Goal: Task Accomplishment & Management: Manage account settings

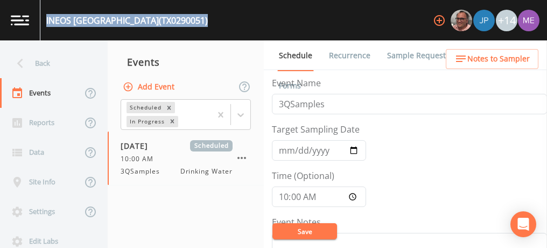
scroll to position [267, 0]
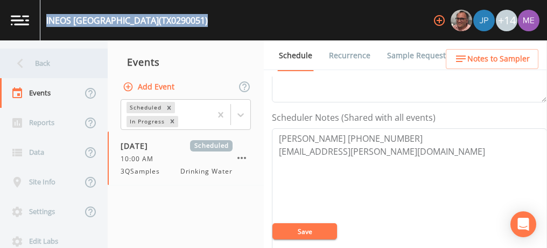
click at [43, 62] on div "Back" at bounding box center [48, 63] width 97 height 30
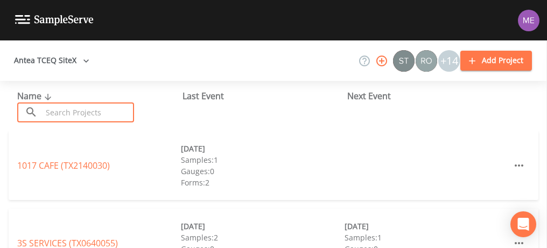
click at [69, 118] on input "text" at bounding box center [88, 112] width 92 height 20
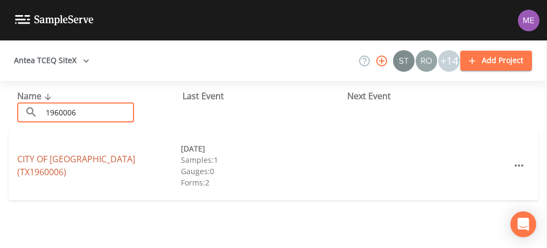
type input "1960006"
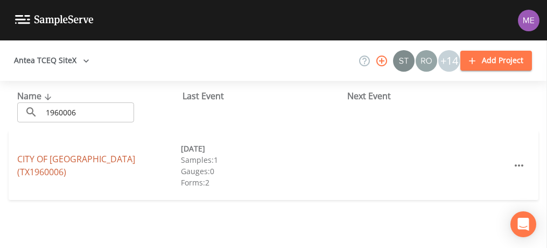
click at [25, 168] on link "CITY OF [GEOGRAPHIC_DATA] (TX1960006)" at bounding box center [76, 165] width 118 height 25
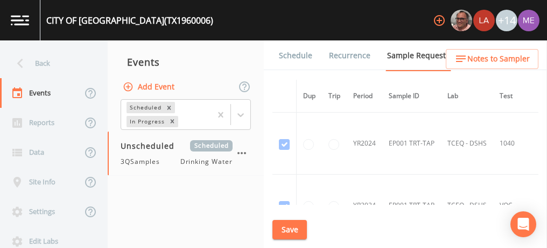
click at [357, 120] on td "YR2024" at bounding box center [365, 143] width 36 height 62
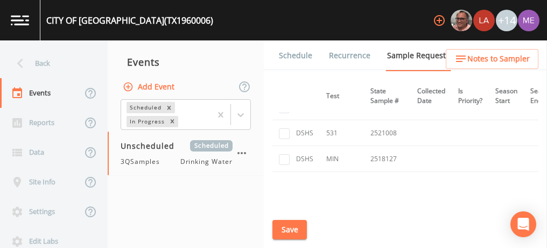
scroll to position [457, 0]
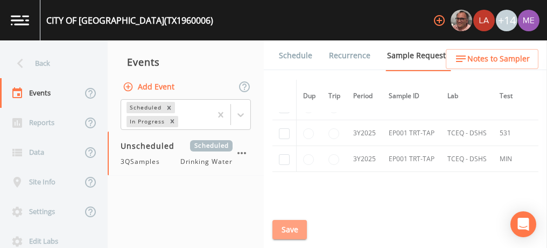
click at [281, 225] on button "Save" at bounding box center [289, 230] width 34 height 20
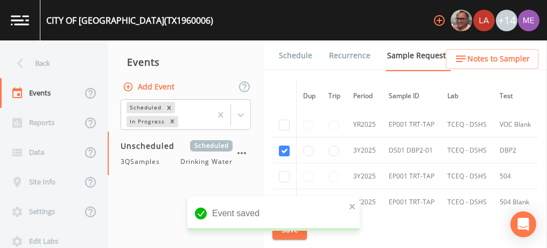
scroll to position [336, 0]
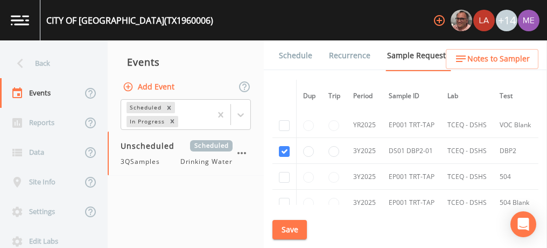
click at [284, 53] on link "Schedule" at bounding box center [295, 55] width 37 height 30
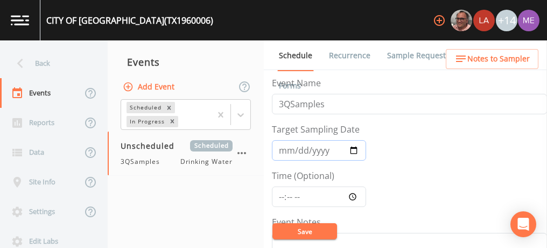
click at [284, 147] on input "Target Sampling Date" at bounding box center [319, 150] width 94 height 20
type input "[DATE]"
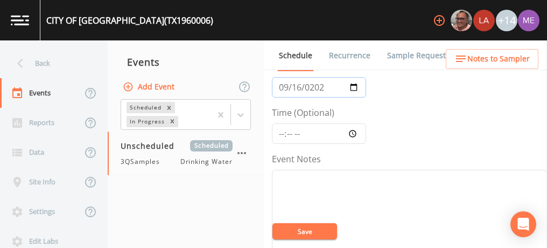
scroll to position [65, 0]
click at [50, 18] on div "CITY OF [GEOGRAPHIC_DATA] (TX1960006)" at bounding box center [129, 20] width 167 height 13
click at [180, 20] on div "CITY OF [GEOGRAPHIC_DATA] (TX1960006) +14" at bounding box center [273, 20] width 547 height 40
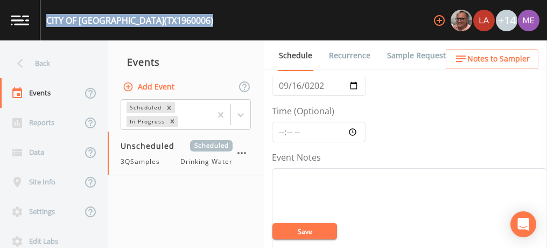
drag, startPoint x: 180, startPoint y: 20, endPoint x: 45, endPoint y: 22, distance: 135.1
click at [45, 22] on div "CITY OF [GEOGRAPHIC_DATA] (TX1960006) +14" at bounding box center [273, 20] width 547 height 40
copy div "CITY OF [GEOGRAPHIC_DATA] (TX1960006)"
click at [306, 231] on button "Save" at bounding box center [304, 231] width 65 height 16
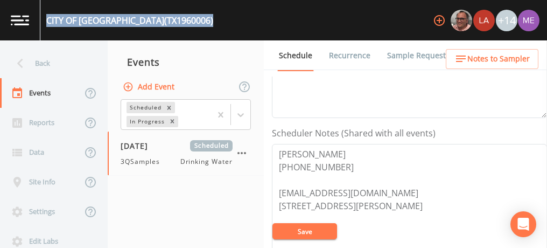
scroll to position [258, 0]
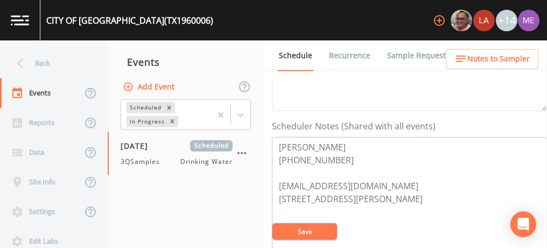
drag, startPoint x: 280, startPoint y: 141, endPoint x: 360, endPoint y: 161, distance: 82.6
click at [360, 161] on textarea "[PERSON_NAME] [PHONE_NUMBER] [EMAIL_ADDRESS][DOMAIN_NAME] [STREET_ADDRESS][PERS…" at bounding box center [409, 205] width 275 height 137
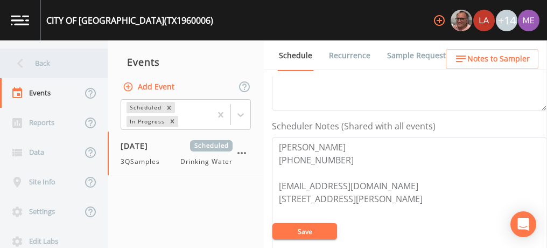
click at [43, 65] on div "Back" at bounding box center [48, 63] width 97 height 30
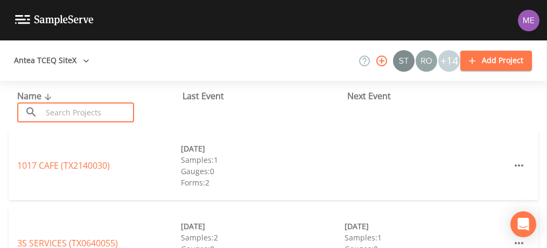
click at [75, 116] on input "text" at bounding box center [88, 112] width 92 height 20
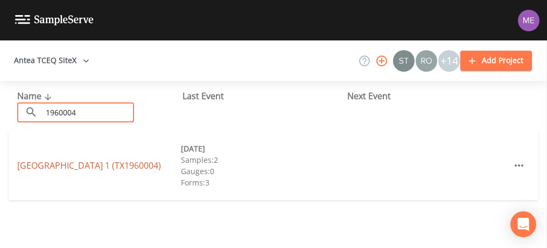
type input "1960004"
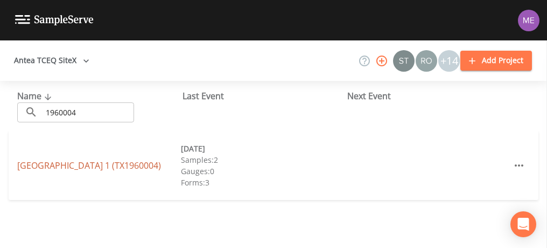
click at [56, 165] on link "[GEOGRAPHIC_DATA] 1 (TX1960004)" at bounding box center [89, 165] width 144 height 12
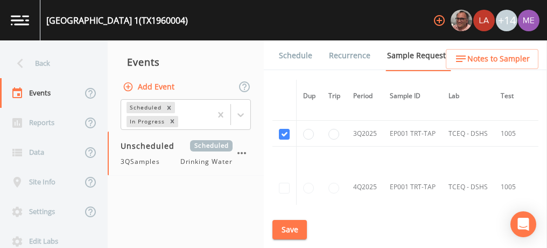
scroll to position [984, 0]
click at [356, 138] on td "3Q2025" at bounding box center [365, 134] width 37 height 26
click at [301, 52] on link "Schedule" at bounding box center [295, 55] width 37 height 30
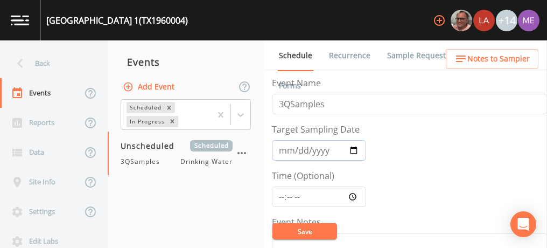
click at [283, 147] on input "Target Sampling Date" at bounding box center [319, 150] width 94 height 20
type input "[DATE]"
click at [284, 194] on input "Time (Optional)" at bounding box center [319, 196] width 94 height 20
click at [295, 195] on input "Time (Optional)" at bounding box center [319, 196] width 94 height 20
type input "13:45"
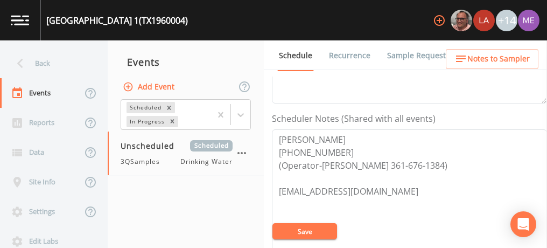
scroll to position [277, 0]
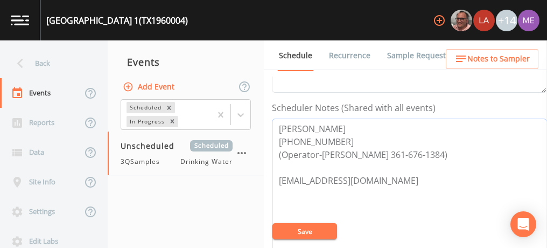
drag, startPoint x: 281, startPoint y: 153, endPoint x: 440, endPoint y: 149, distance: 159.3
click at [440, 149] on textarea "[PERSON_NAME] [PHONE_NUMBER] (Operator-[PERSON_NAME] 361-676-1384) [EMAIL_ADDRE…" at bounding box center [409, 186] width 275 height 137
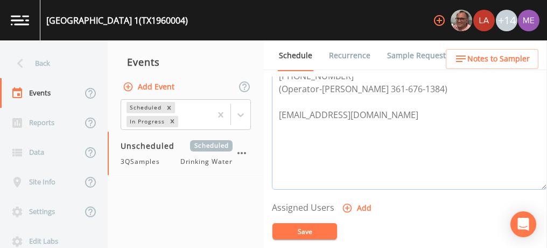
scroll to position [342, 0]
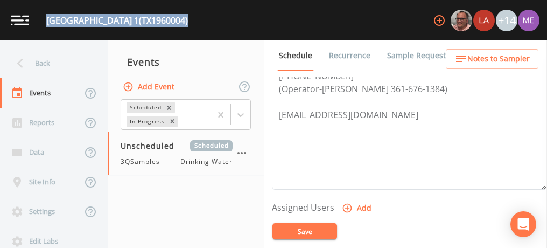
drag, startPoint x: 47, startPoint y: 19, endPoint x: 205, endPoint y: 17, distance: 157.7
click at [205, 17] on div "[GEOGRAPHIC_DATA] 1 (TX1960004) +14" at bounding box center [273, 20] width 547 height 40
copy div "[GEOGRAPHIC_DATA] 1 (TX1960004)"
click at [302, 231] on button "Save" at bounding box center [304, 231] width 65 height 16
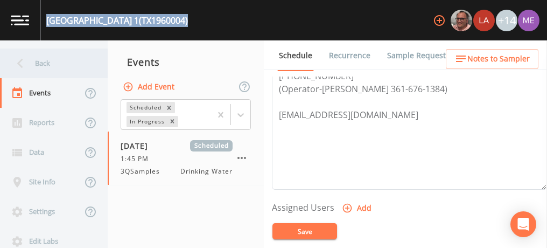
click at [37, 63] on div "Back" at bounding box center [48, 63] width 97 height 30
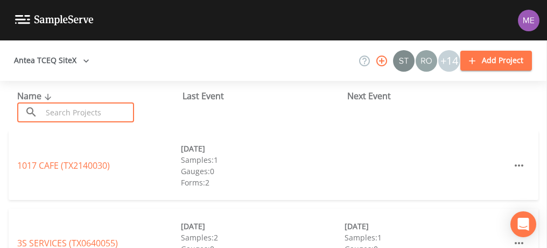
click at [77, 108] on input "text" at bounding box center [88, 112] width 92 height 20
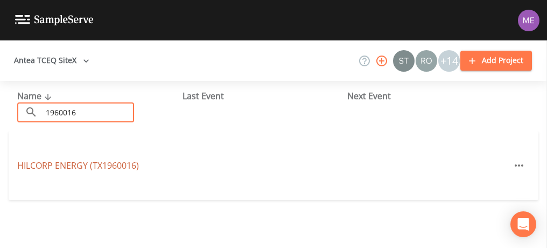
type input "1960016"
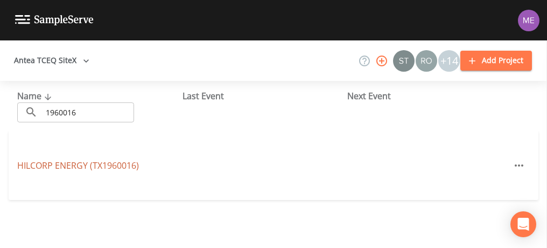
click at [68, 170] on link "HILCORP ENERGY (TX1960016)" at bounding box center [78, 165] width 122 height 12
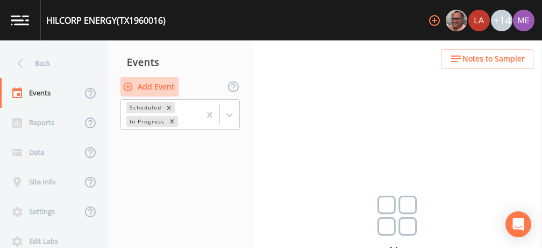
click at [154, 86] on button "Add Event" at bounding box center [150, 87] width 58 height 20
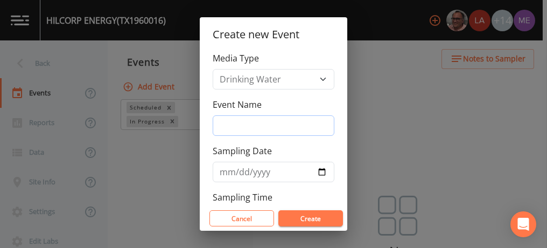
click at [226, 125] on input "Event Name" at bounding box center [274, 125] width 122 height 20
type input "3QSamples"
click at [224, 172] on input "Sampling Date" at bounding box center [274, 171] width 122 height 20
type input "[DATE]"
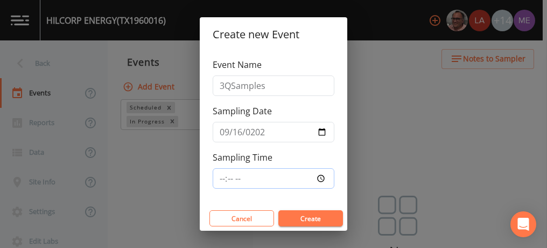
click at [224, 175] on input "Sampling Time" at bounding box center [274, 178] width 122 height 20
type input "14:30"
click at [312, 217] on button "Create" at bounding box center [310, 218] width 65 height 16
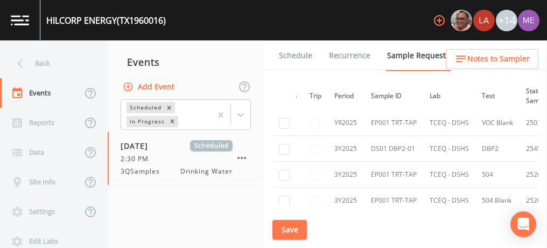
scroll to position [364, 0]
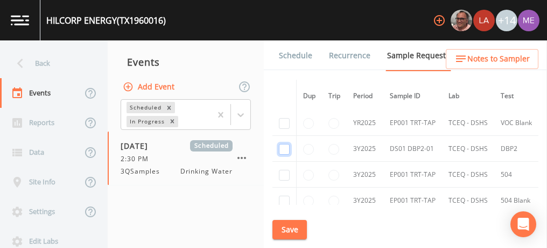
click at [284, 147] on input "checkbox" at bounding box center [284, 149] width 11 height 11
checkbox input "true"
click at [291, 228] on button "Save" at bounding box center [289, 230] width 34 height 20
drag, startPoint x: 50, startPoint y: 21, endPoint x: 101, endPoint y: 20, distance: 51.7
click at [101, 20] on div "HILCORP ENERGY (TX1960016)" at bounding box center [105, 20] width 119 height 13
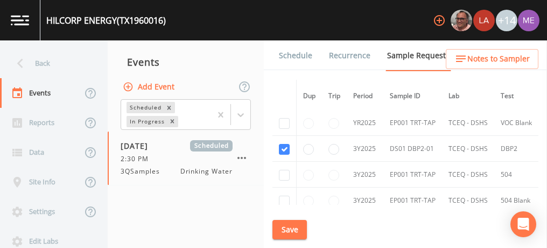
click at [172, 20] on div "HILCORP ENERGY (TX1960016) +14" at bounding box center [273, 20] width 547 height 40
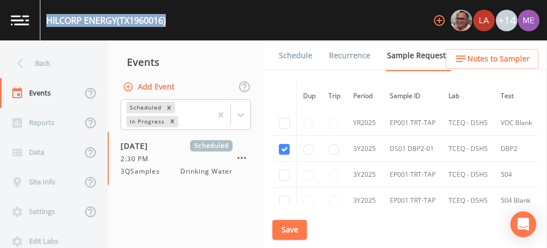
drag, startPoint x: 172, startPoint y: 20, endPoint x: 44, endPoint y: 22, distance: 128.1
click at [44, 22] on div "HILCORP ENERGY (TX1960016) +14" at bounding box center [273, 20] width 547 height 40
copy div "HILCORP ENERGY (TX1960016)"
click at [289, 55] on link "Schedule" at bounding box center [295, 55] width 37 height 30
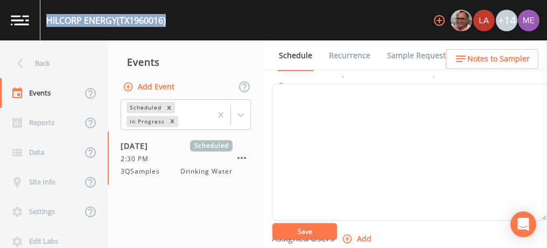
scroll to position [312, 0]
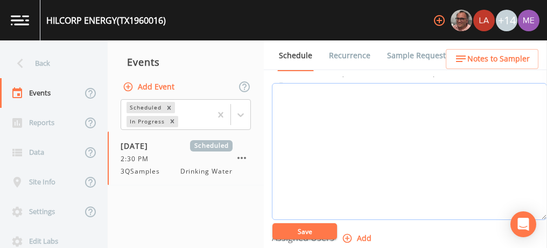
click at [302, 101] on textarea "Event Notes" at bounding box center [409, 151] width 275 height 137
paste textarea "BUS - Business [PHONE_NUMBER] MOB - Mobile [PHONE_NUMBER]"
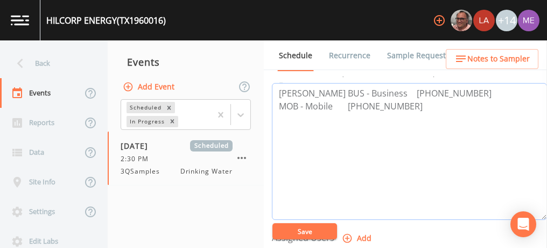
click at [421, 92] on textarea "[PERSON_NAME] BUS - Business [PHONE_NUMBER] MOB - Mobile [PHONE_NUMBER]" at bounding box center [409, 151] width 275 height 137
click at [425, 91] on textarea "[PERSON_NAME] BUS -361-526-2373 MOB - Mobile [PHONE_NUMBER]" at bounding box center [409, 151] width 275 height 137
click at [349, 102] on textarea "[PERSON_NAME] BUS -361-526-2373 MOB - Mobile [PHONE_NUMBER]" at bounding box center [409, 151] width 275 height 137
click at [360, 105] on textarea "[PERSON_NAME] BUS -361-526-2373 MOB -361-676-8228" at bounding box center [409, 151] width 275 height 137
click at [323, 93] on textarea "[PERSON_NAME] BUS -361-526-2373 MOB -361-676-8228" at bounding box center [409, 151] width 275 height 137
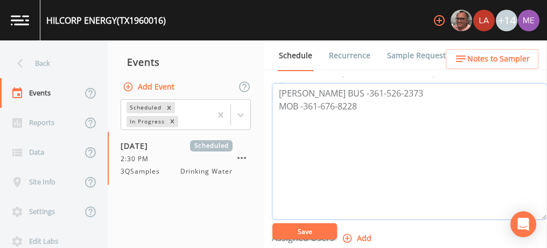
click at [323, 93] on textarea "[PERSON_NAME] BUS -361-526-2373 MOB -361-676-8228" at bounding box center [409, 151] width 275 height 137
type textarea "[PERSON_NAME] BUS -361-526-2373 MOB -361-676-8228"
click at [311, 232] on button "Save" at bounding box center [304, 231] width 65 height 16
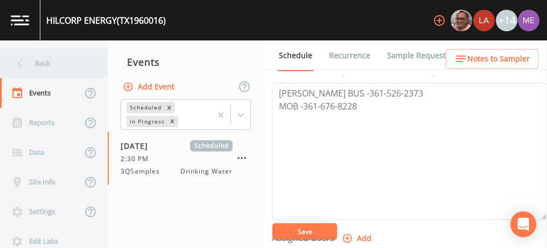
click at [40, 63] on div "Back" at bounding box center [48, 63] width 97 height 30
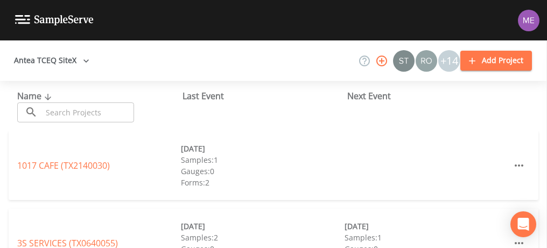
click at [63, 106] on input "text" at bounding box center [88, 112] width 92 height 20
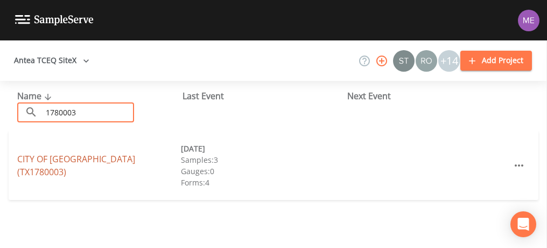
type input "1780003"
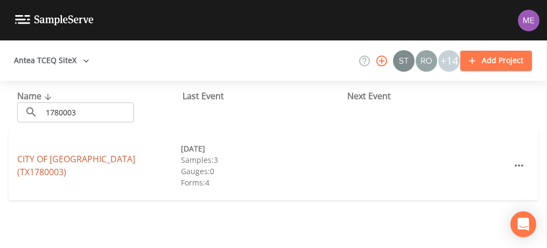
click at [46, 160] on link "CITY OF [GEOGRAPHIC_DATA] (TX1780003)" at bounding box center [76, 165] width 118 height 25
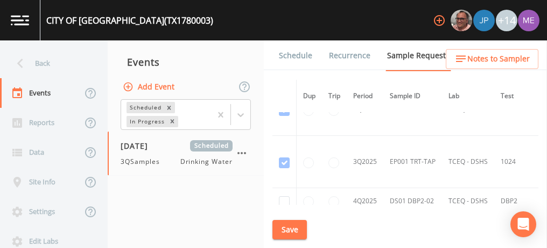
scroll to position [5723, 0]
